Goal: Transaction & Acquisition: Purchase product/service

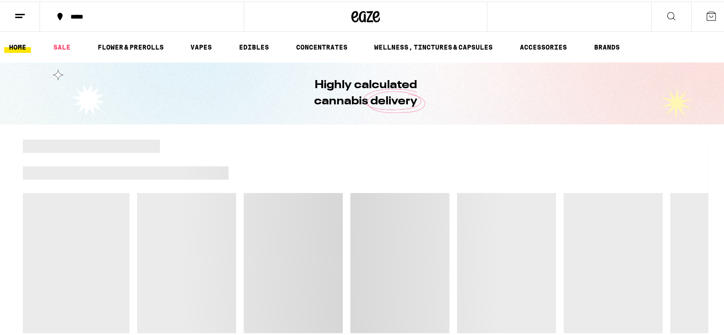
click at [670, 100] on div "Highly calculated cannabis delivery" at bounding box center [365, 92] width 731 height 62
